Goal: Navigation & Orientation: Understand site structure

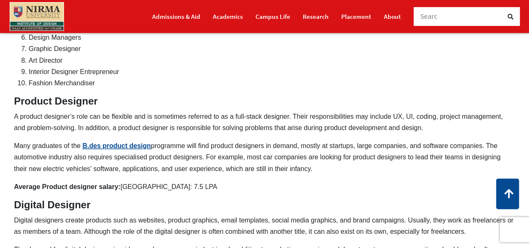
scroll to position [502, 0]
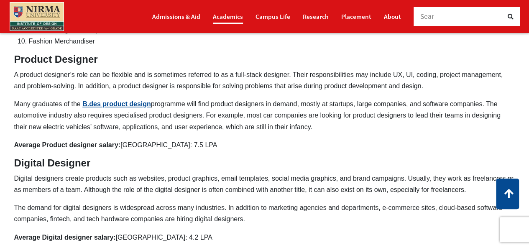
click at [242, 14] on link "Academics" at bounding box center [228, 16] width 30 height 15
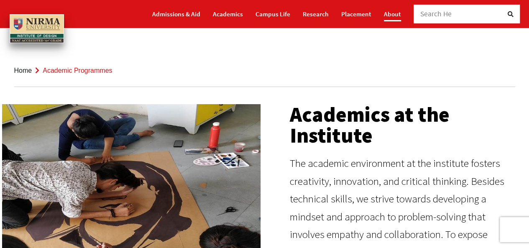
click at [391, 14] on link "About" at bounding box center [392, 14] width 17 height 15
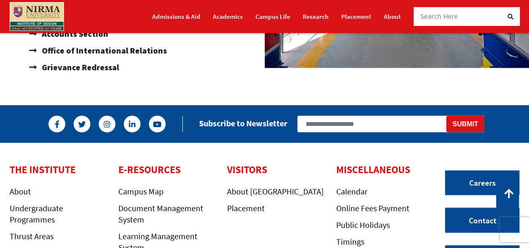
scroll to position [795, 0]
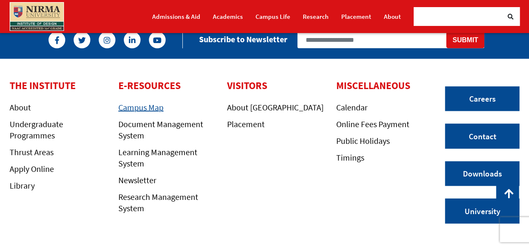
click at [150, 102] on link "Campus Map" at bounding box center [140, 107] width 45 height 10
